Goal: Information Seeking & Learning: Check status

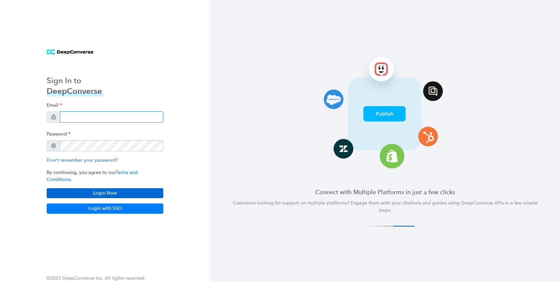
type input "[PERSON_NAME][EMAIL_ADDRESS][DOMAIN_NAME]"
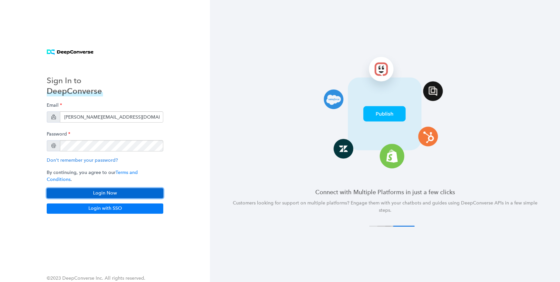
click at [107, 188] on button "Login Now" at bounding box center [105, 193] width 117 height 10
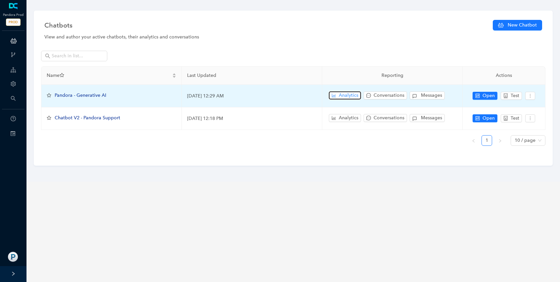
click at [342, 93] on span "Analytics" at bounding box center [349, 95] width 20 height 7
